Goal: Find specific page/section: Find specific page/section

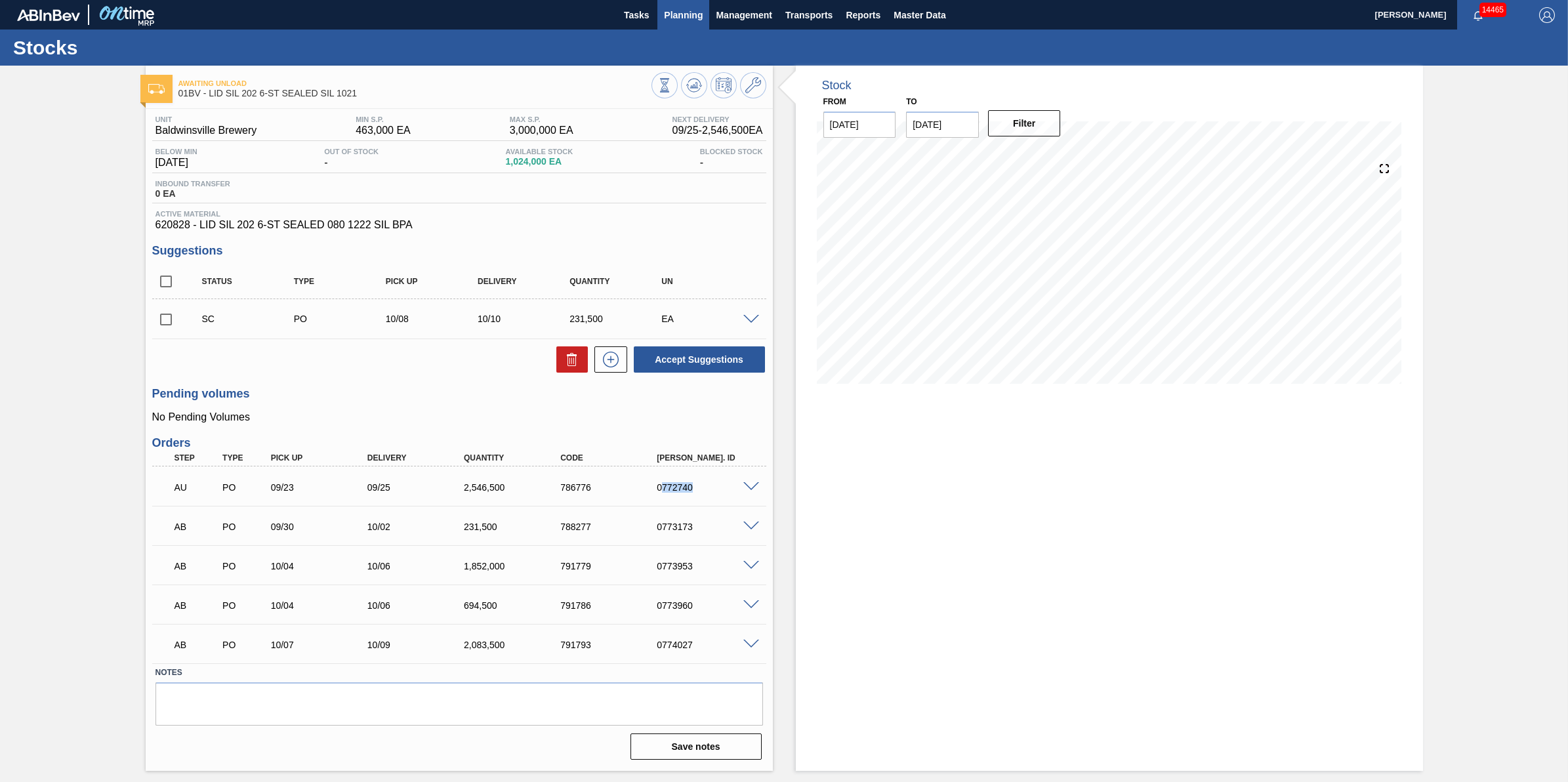
click at [694, 18] on span "Planning" at bounding box center [683, 15] width 39 height 16
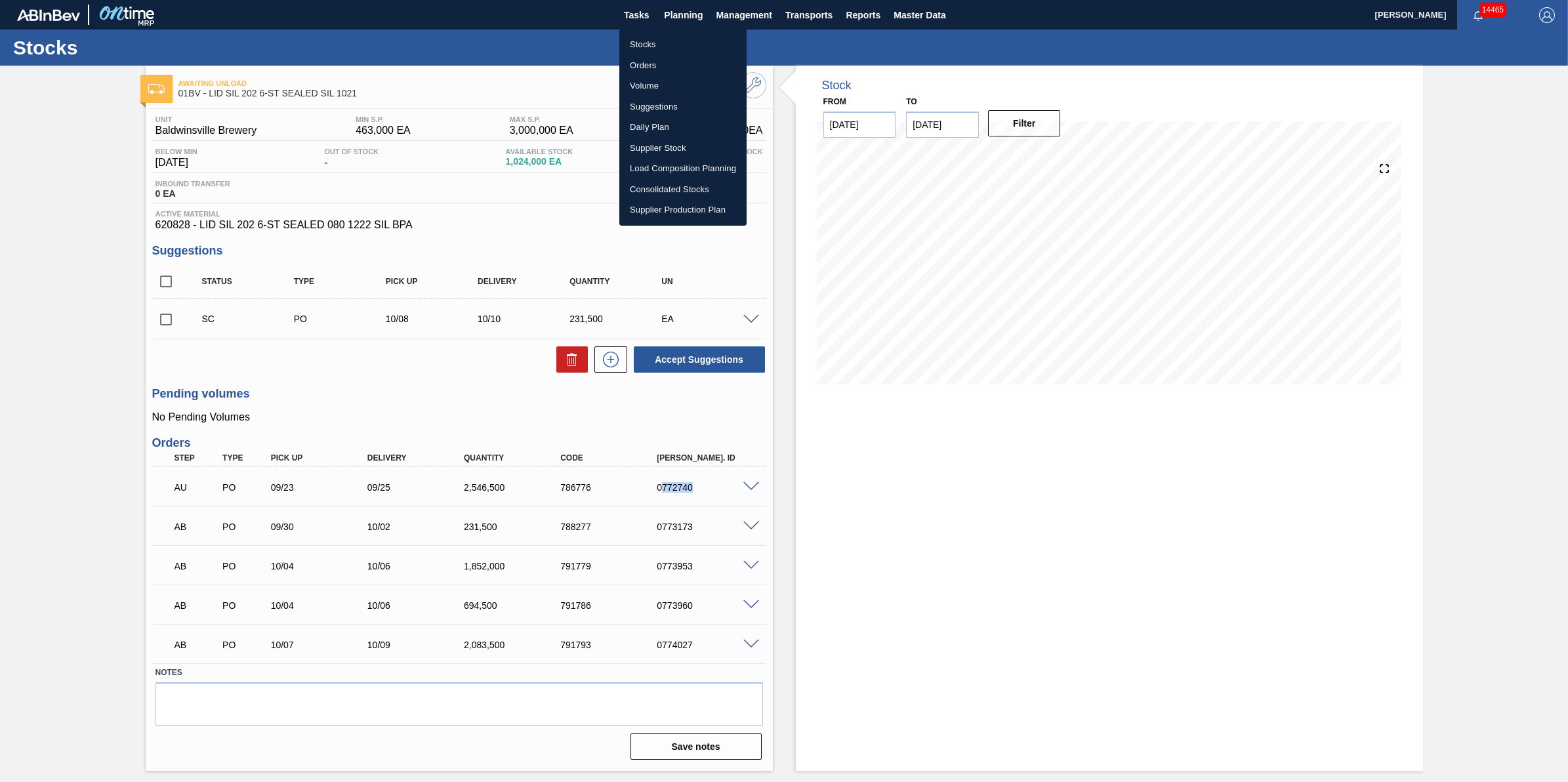
click at [691, 43] on li "Stocks" at bounding box center [682, 44] width 127 height 21
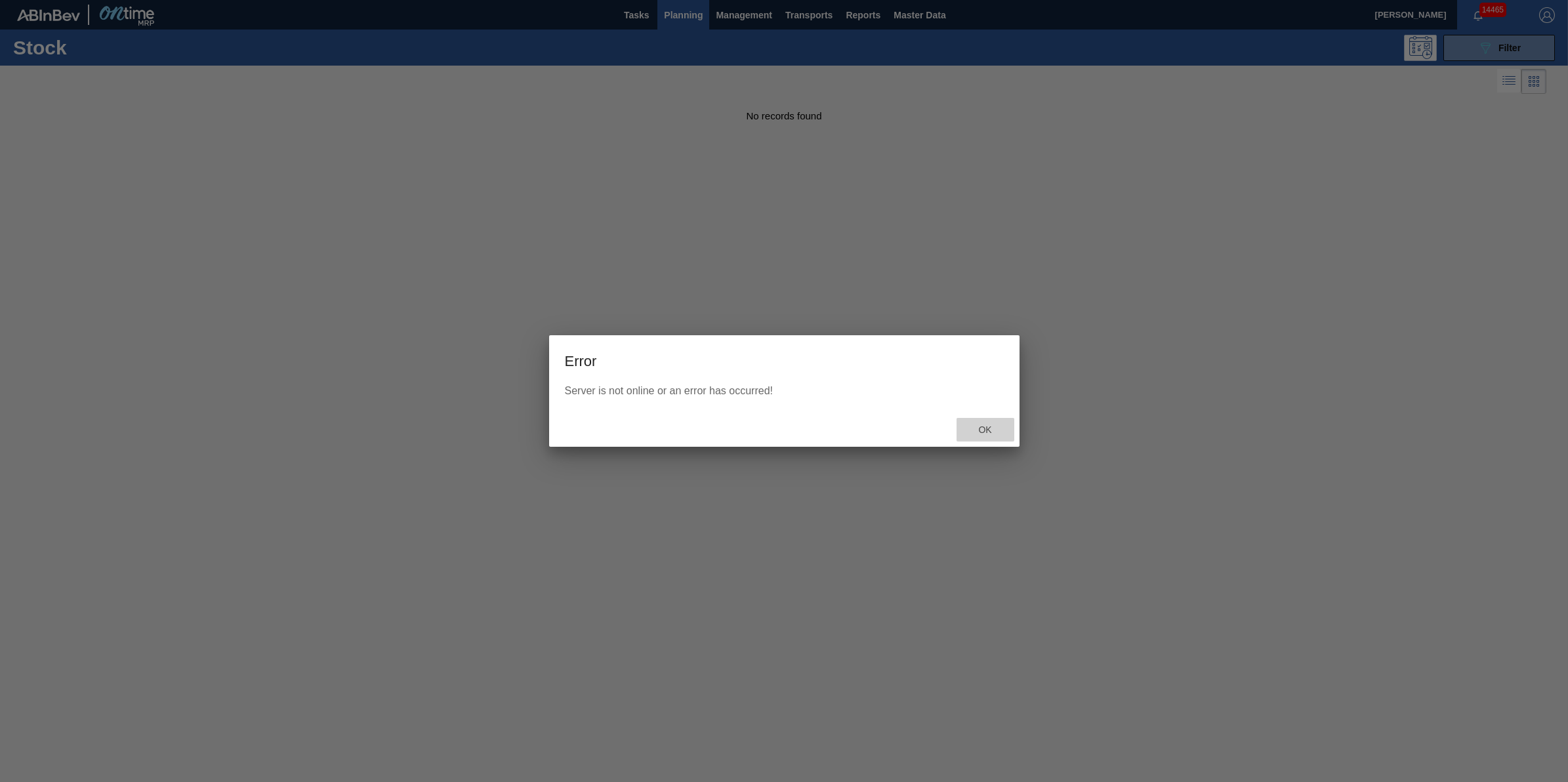
click at [979, 424] on div "Ok" at bounding box center [985, 430] width 57 height 25
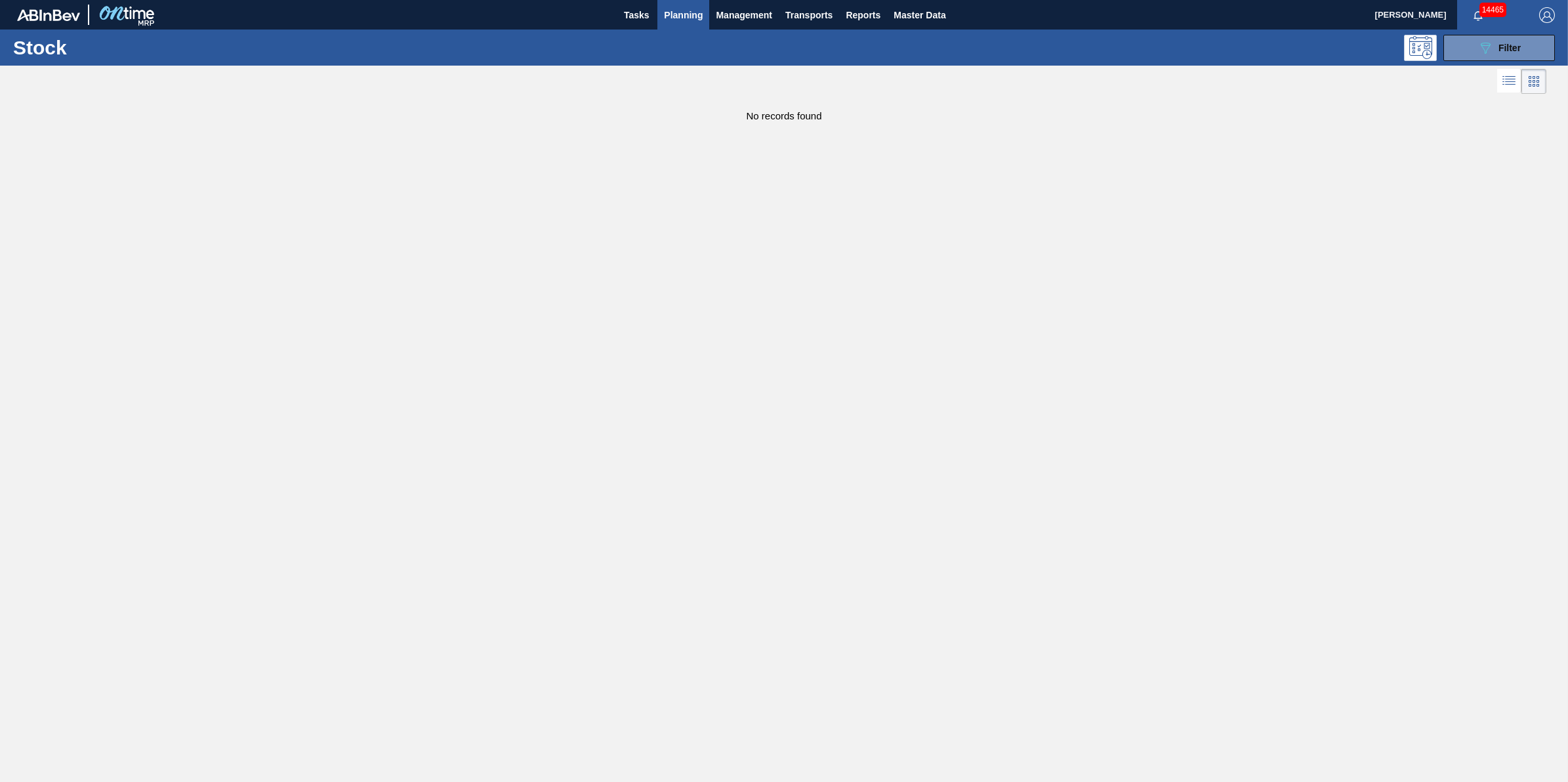
click at [674, 15] on span "Planning" at bounding box center [683, 15] width 39 height 16
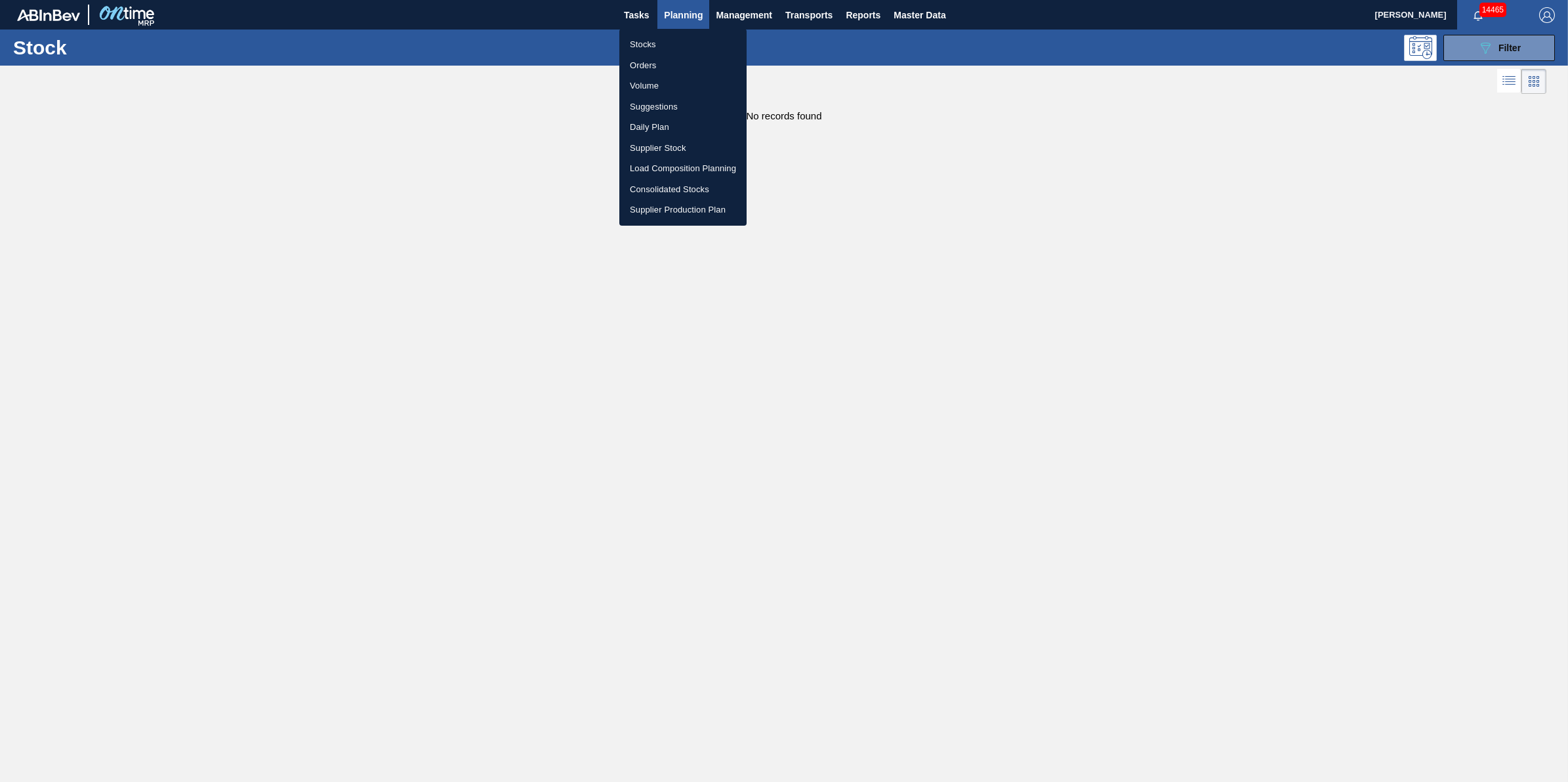
click at [674, 50] on li "Stocks" at bounding box center [682, 44] width 127 height 21
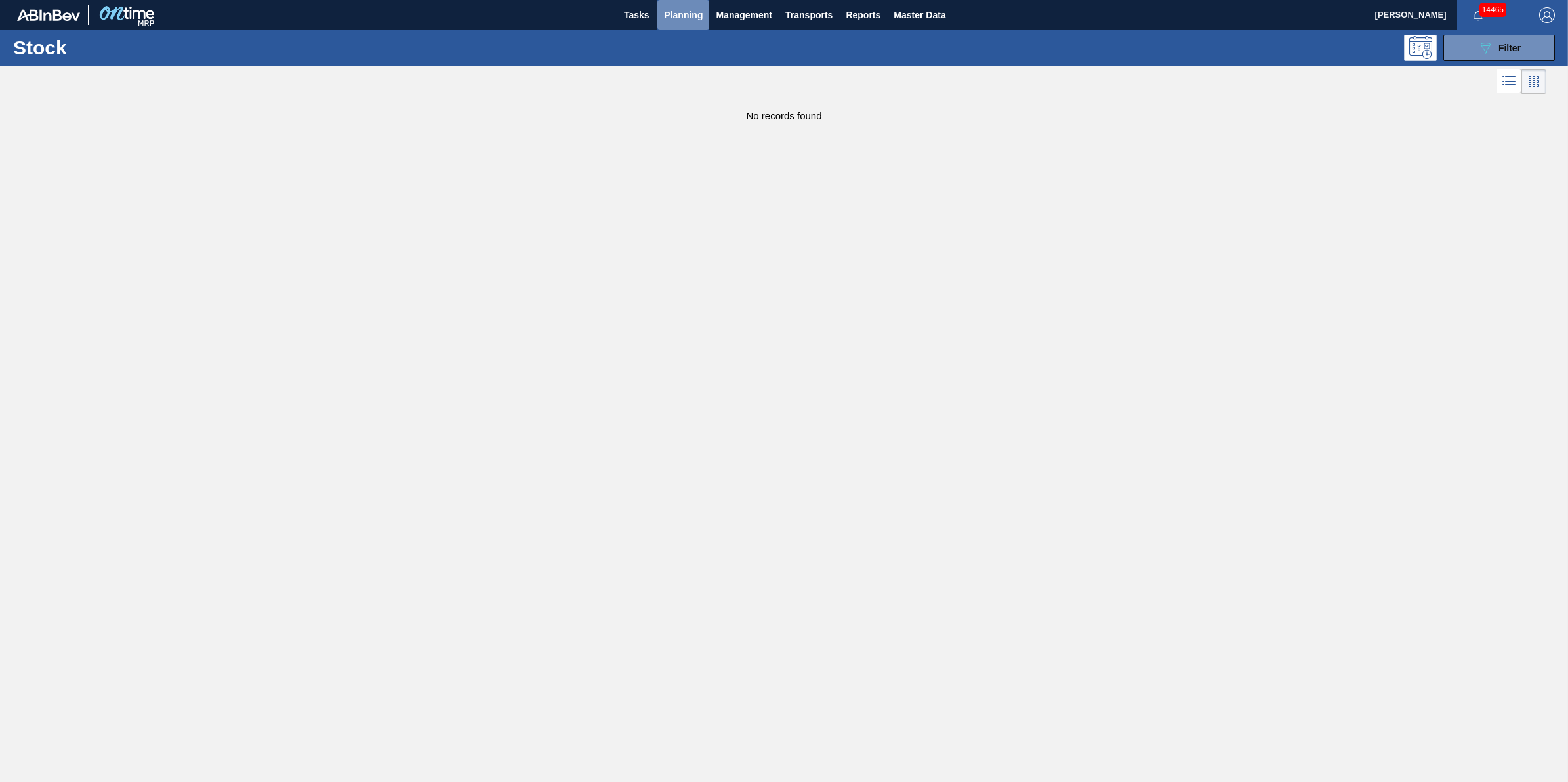
click at [677, 18] on span "Planning" at bounding box center [683, 15] width 39 height 16
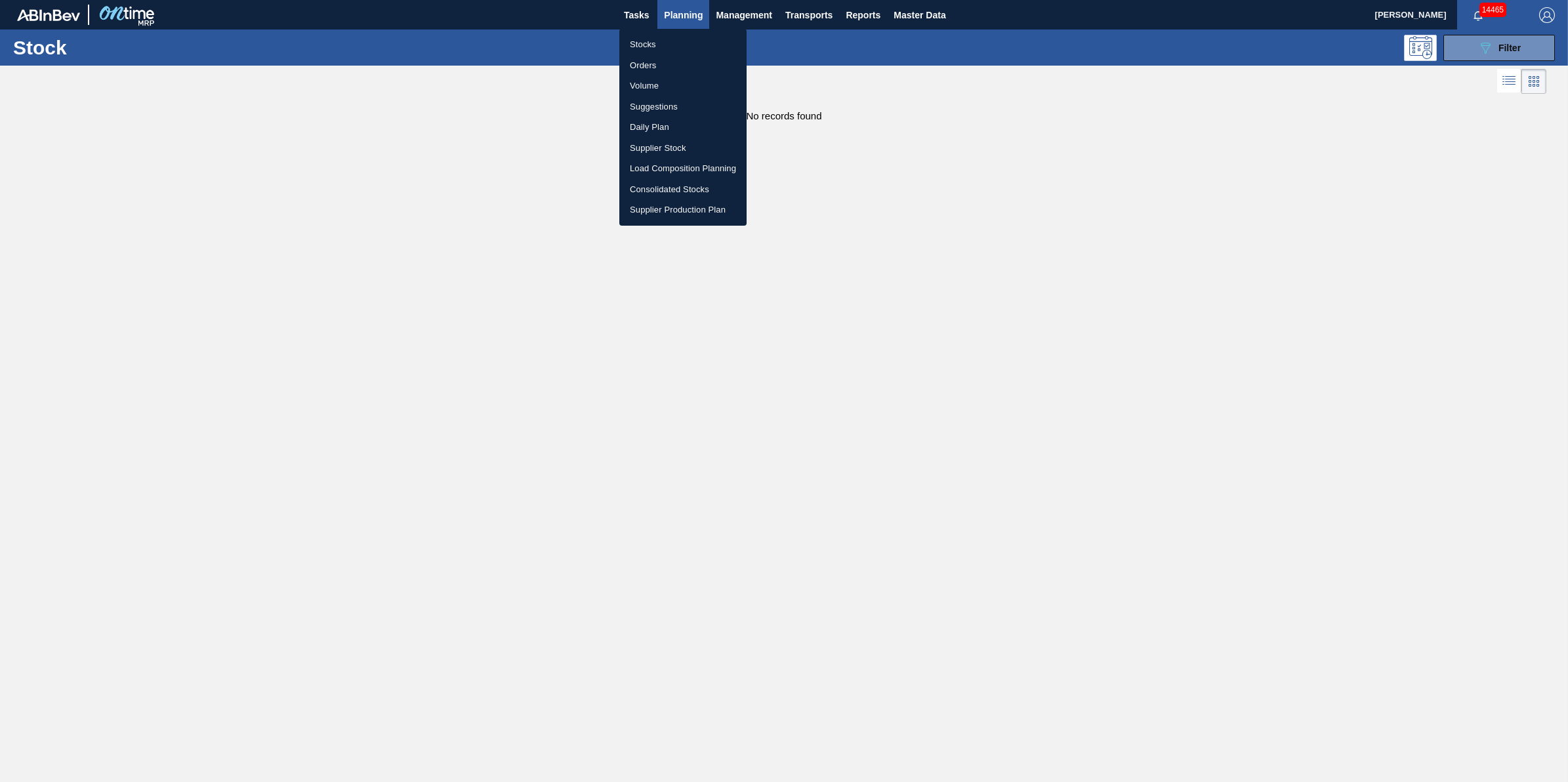
click at [686, 171] on li "Load Composition Planning" at bounding box center [682, 168] width 127 height 21
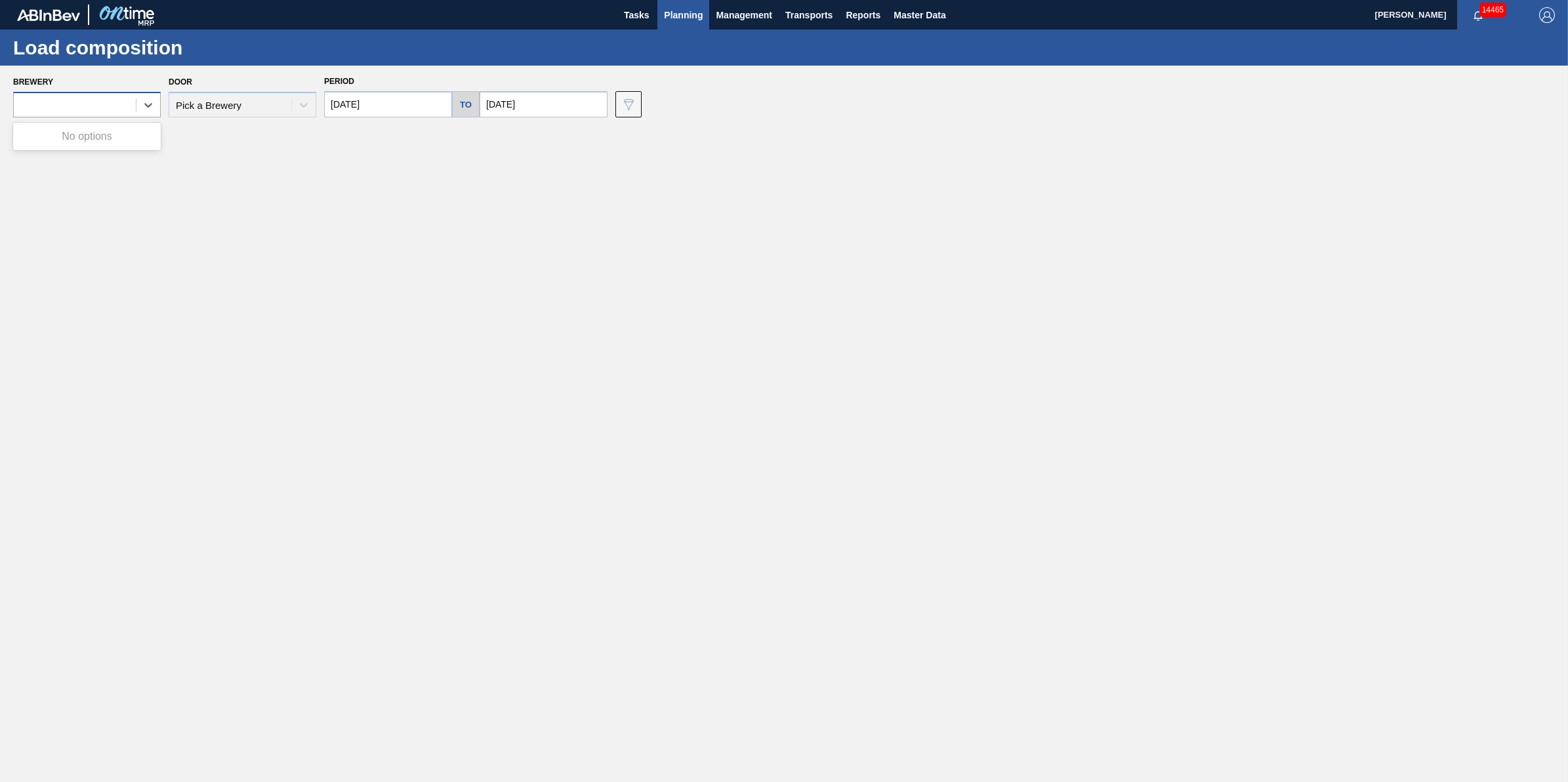
click at [129, 107] on div at bounding box center [75, 105] width 122 height 19
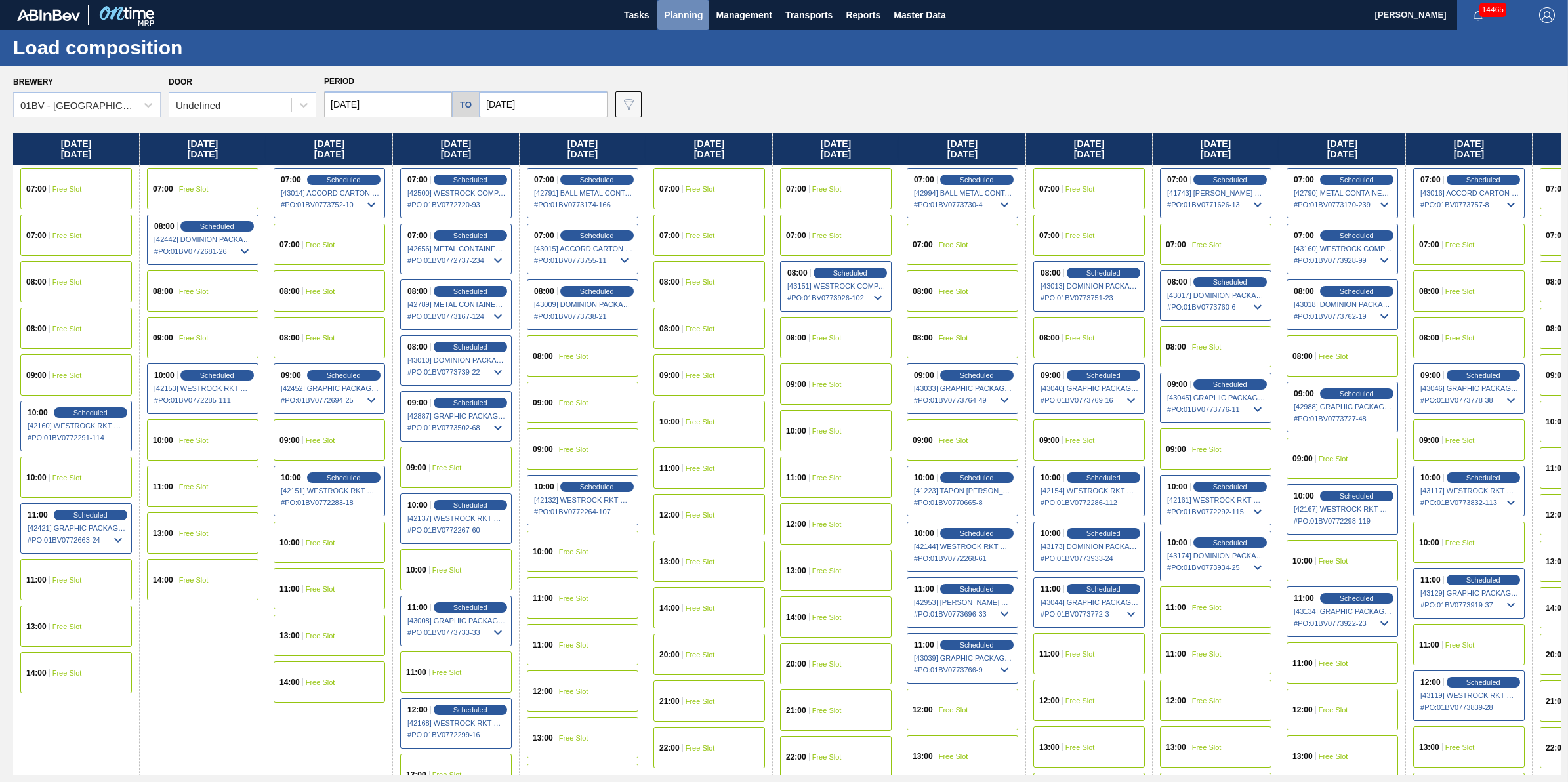
click at [663, 14] on button "Planning" at bounding box center [683, 15] width 52 height 30
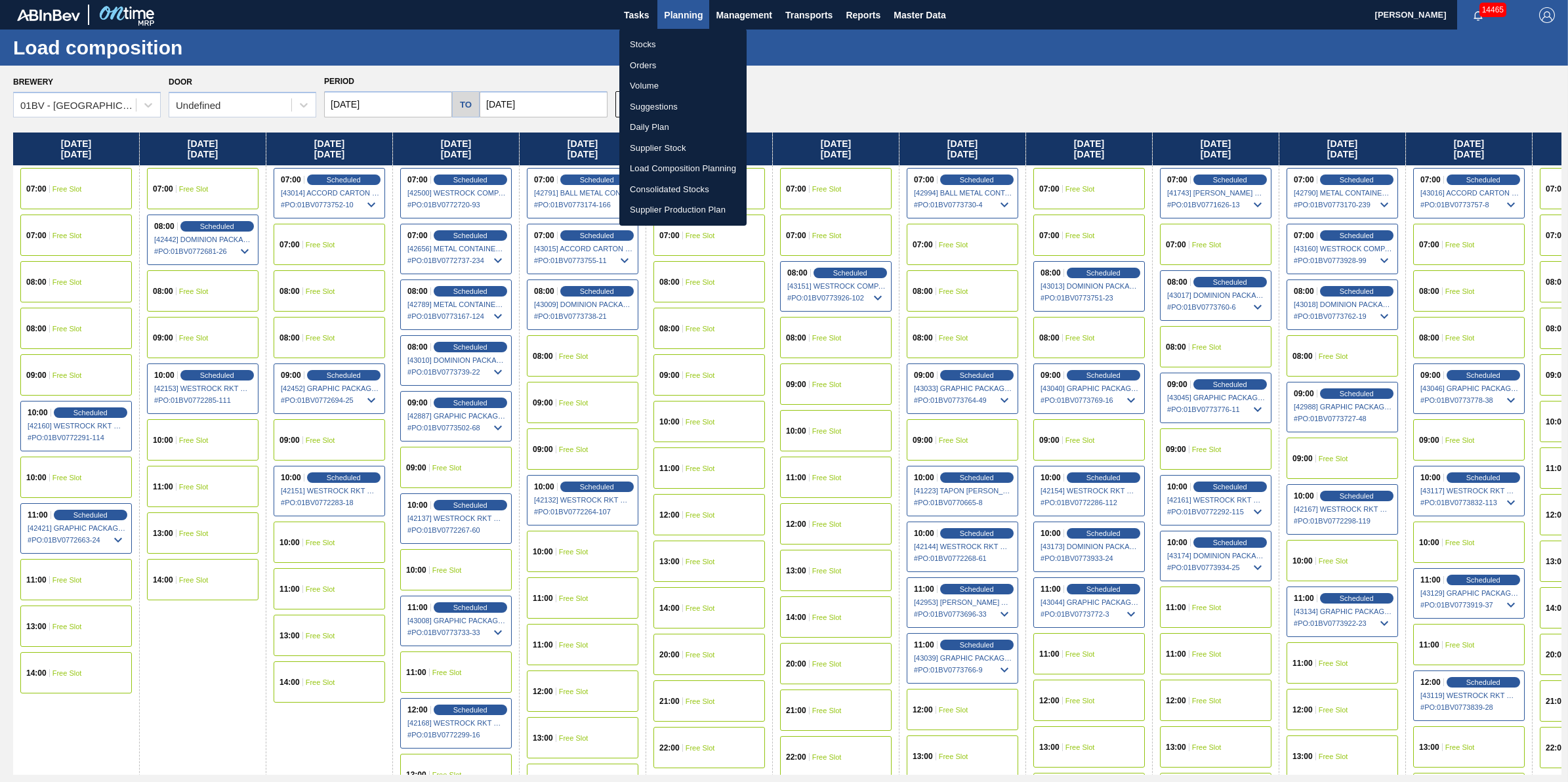
click at [687, 167] on li "Load Composition Planning" at bounding box center [682, 168] width 127 height 21
